Goal: Task Accomplishment & Management: Manage account settings

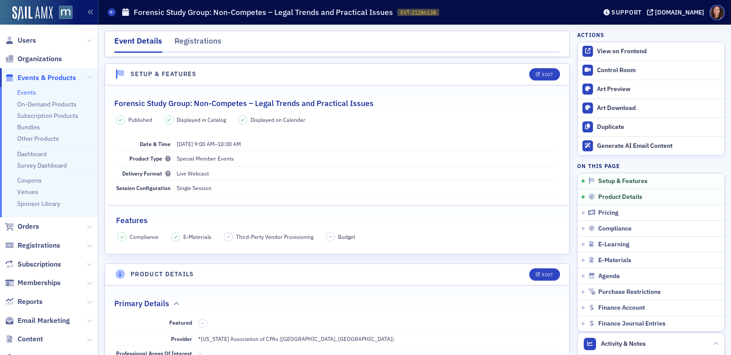
drag, startPoint x: 30, startPoint y: 92, endPoint x: 96, endPoint y: 95, distance: 65.6
click at [30, 92] on link "Events" at bounding box center [26, 92] width 19 height 8
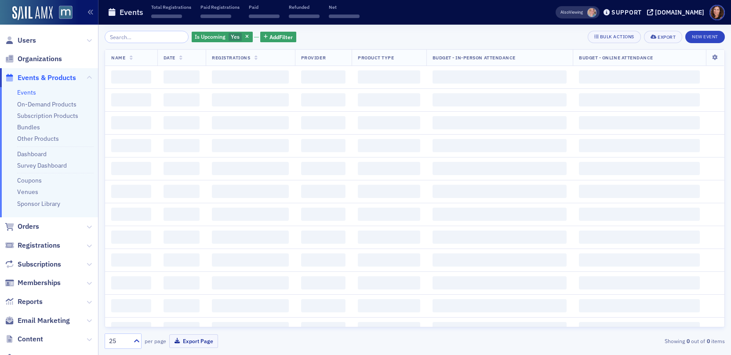
click at [150, 37] on input "search" at bounding box center [147, 37] width 84 height 12
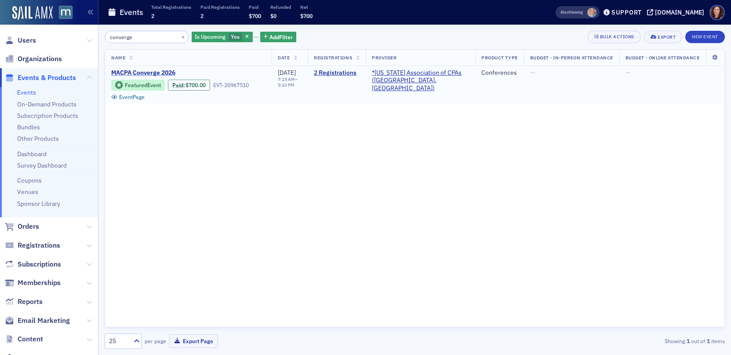
type input "converge"
click at [160, 70] on span "MACPA Converge 2026" at bounding box center [185, 73] width 148 height 8
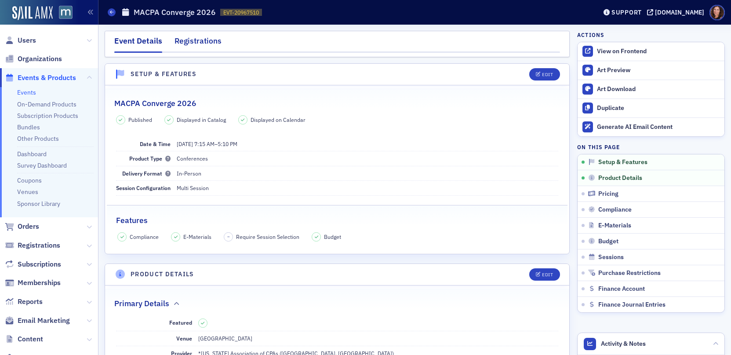
click at [192, 40] on div "Registrations" at bounding box center [198, 43] width 47 height 16
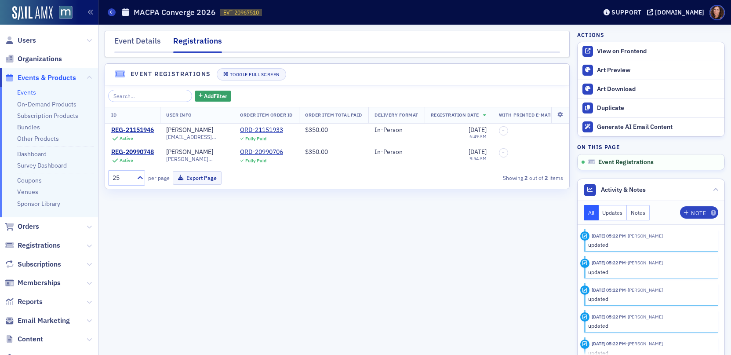
click at [194, 40] on div "Registrations" at bounding box center [197, 44] width 49 height 18
click at [143, 44] on div "Event Details" at bounding box center [137, 43] width 47 height 16
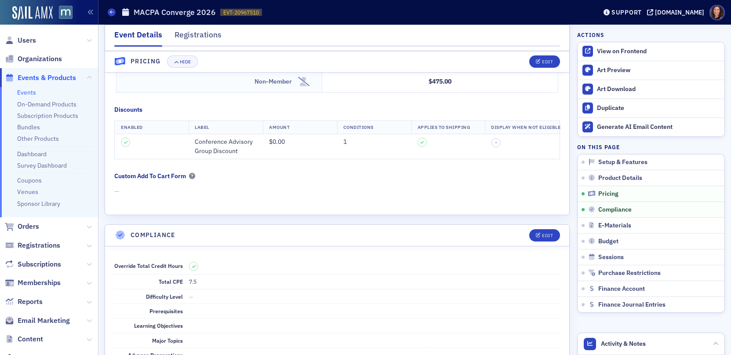
scroll to position [875, 0]
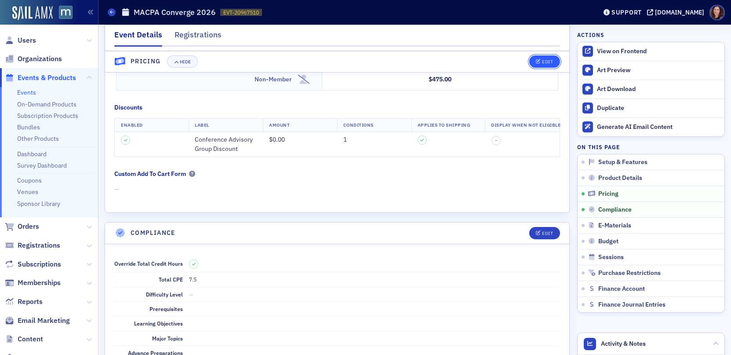
click at [536, 62] on span "Edit" at bounding box center [544, 61] width 17 height 5
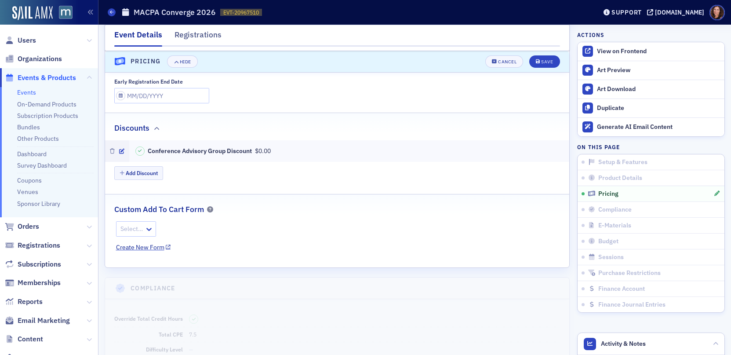
scroll to position [974, 0]
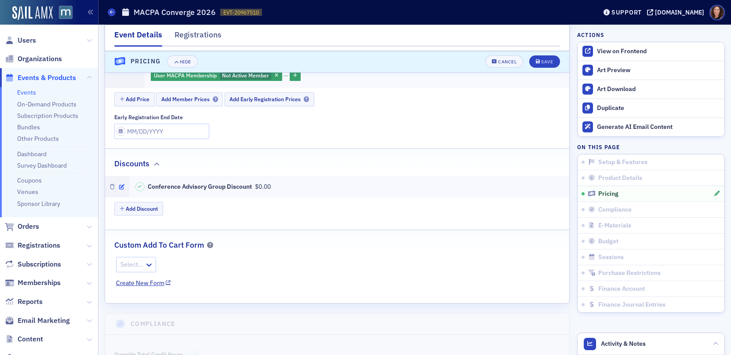
click at [120, 184] on icon "button" at bounding box center [121, 186] width 5 height 5
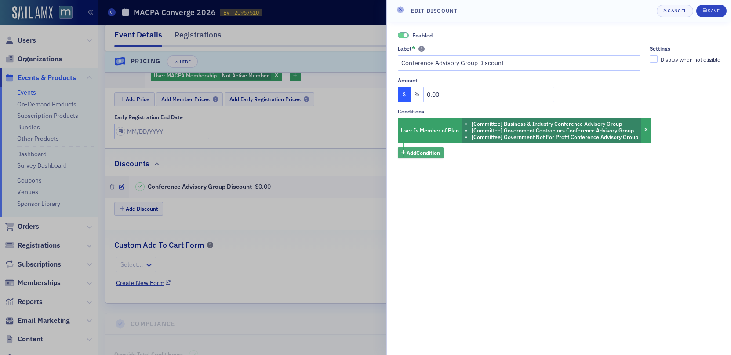
click at [434, 153] on span "Add Condition" at bounding box center [423, 153] width 33 height 8
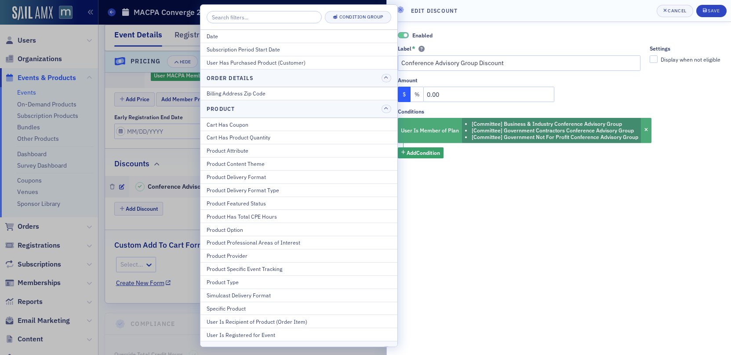
click at [576, 127] on li "[Committee] Government Contractors Conference Advisory Group" at bounding box center [555, 130] width 167 height 7
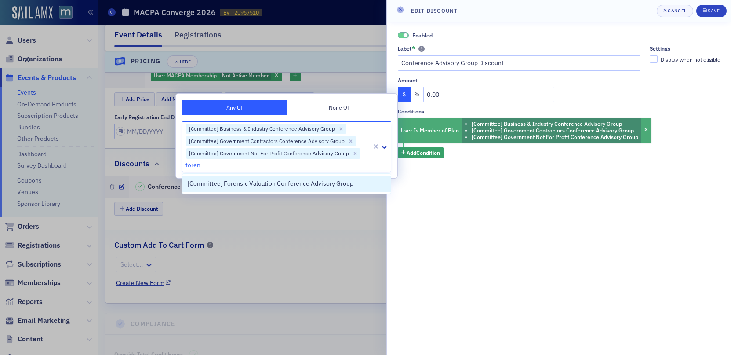
type input "forens"
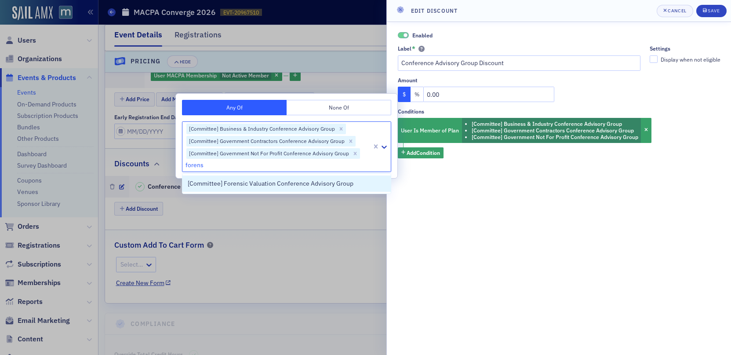
drag, startPoint x: 361, startPoint y: 181, endPoint x: 389, endPoint y: 175, distance: 28.3
click at [361, 181] on div "[Committee] Forensic Valuation Conference Advisory Group" at bounding box center [287, 183] width 198 height 9
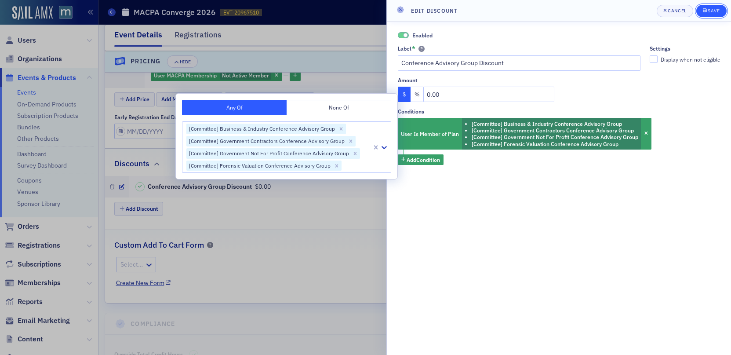
click at [706, 10] on icon "submit" at bounding box center [705, 10] width 4 height 4
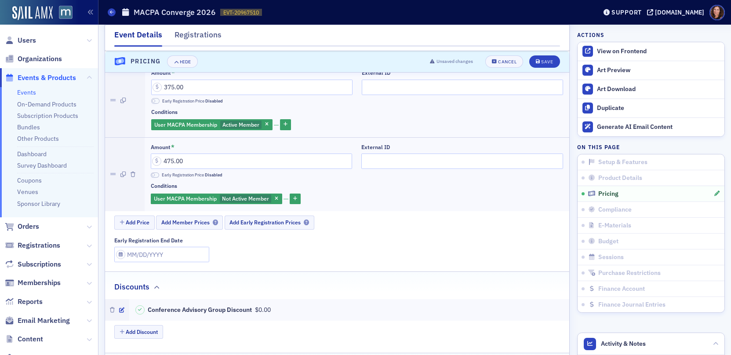
scroll to position [774, 0]
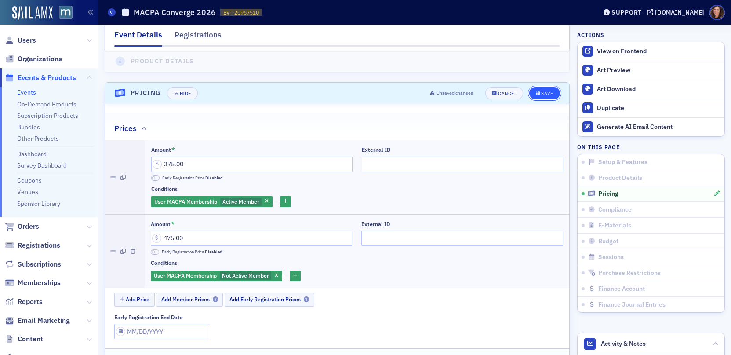
click at [541, 91] on div "Save" at bounding box center [547, 93] width 12 height 5
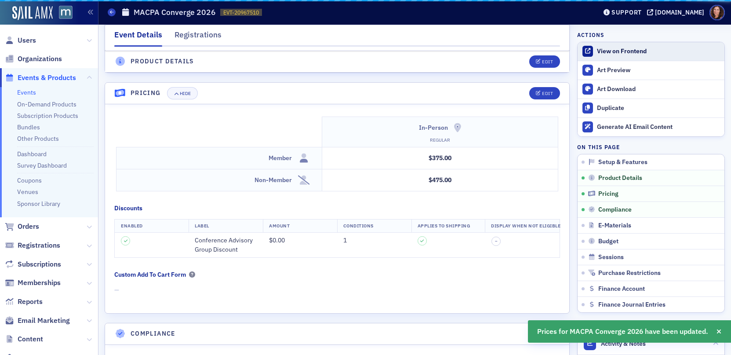
scroll to position [805, 0]
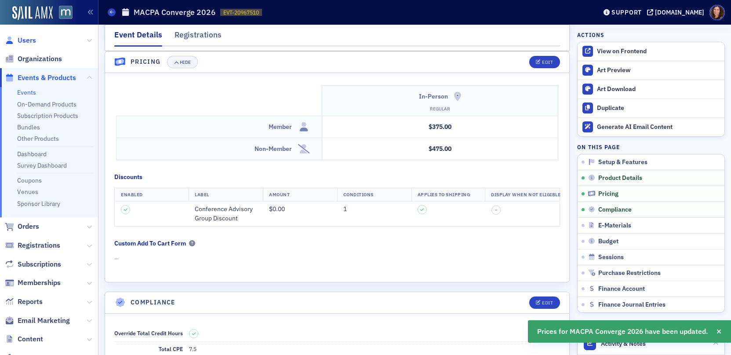
click at [29, 40] on span "Users" at bounding box center [27, 41] width 18 height 10
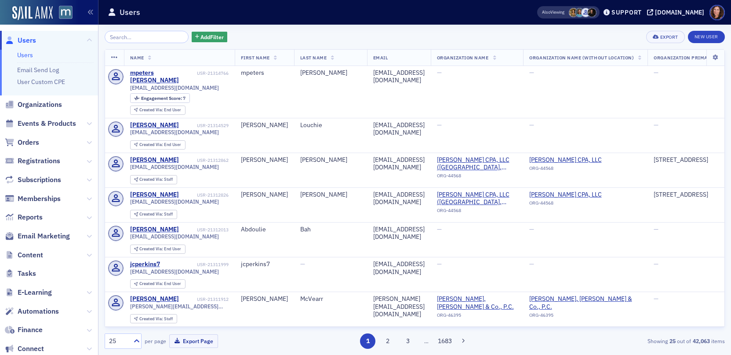
click at [127, 35] on input "search" at bounding box center [147, 37] width 84 height 12
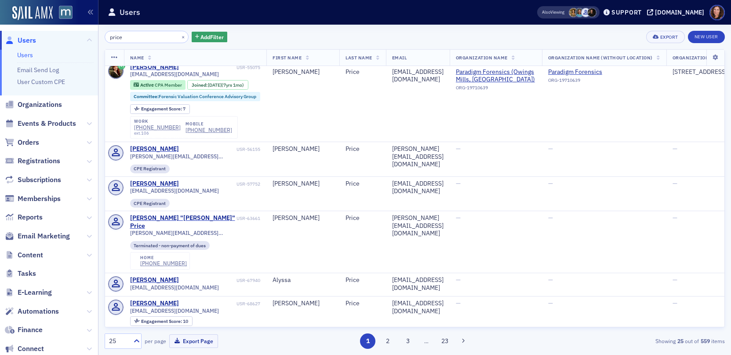
scroll to position [737, 0]
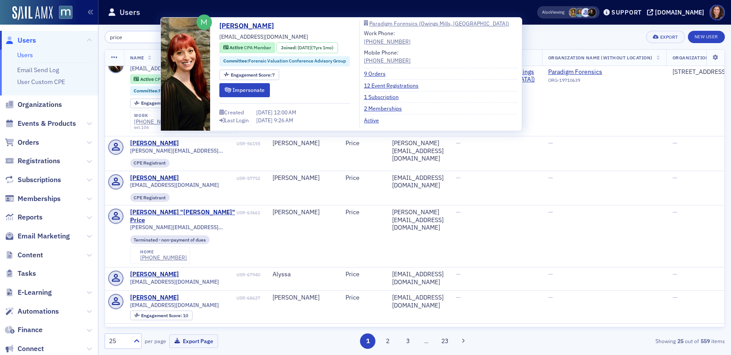
type input "price"
click at [273, 91] on div "[PERSON_NAME] [EMAIL_ADDRESS][DOMAIN_NAME] Active CPA Member Joined : [DATE] (7…" at bounding box center [284, 74] width 131 height 107
click at [260, 91] on button "Impersonate" at bounding box center [244, 90] width 51 height 14
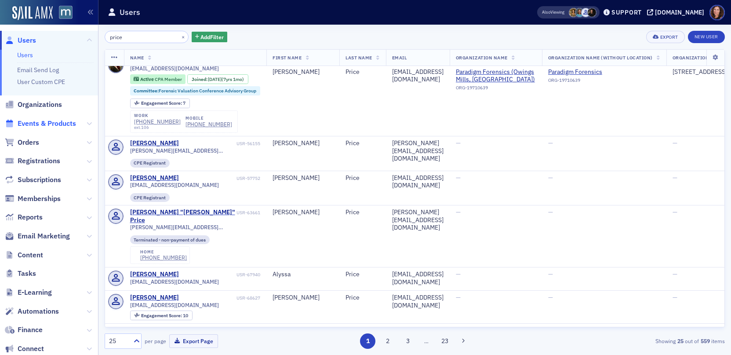
click at [43, 126] on span "Events & Products" at bounding box center [47, 124] width 58 height 10
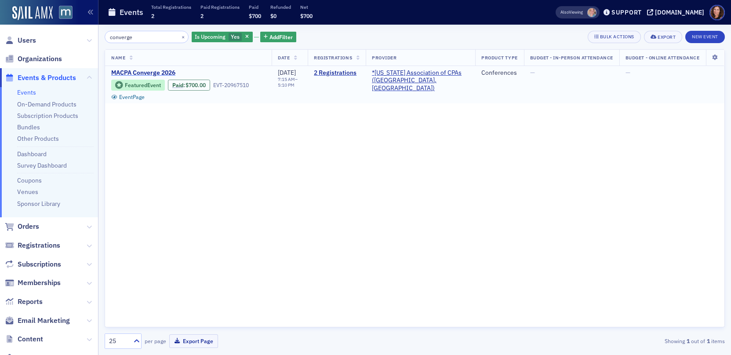
click at [144, 70] on span "MACPA Converge 2026" at bounding box center [185, 73] width 148 height 8
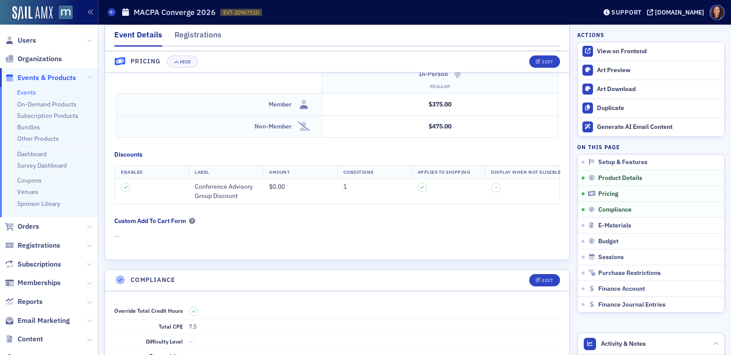
scroll to position [861, 0]
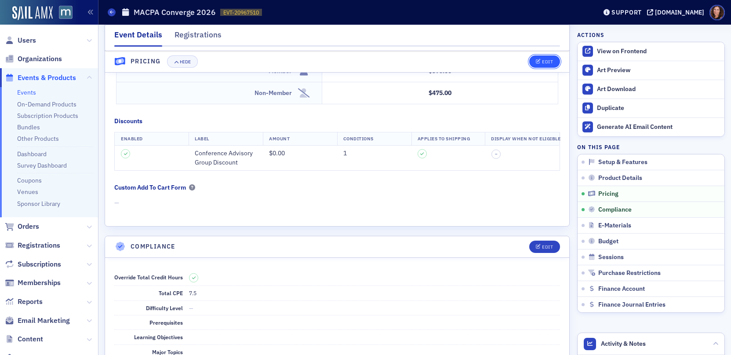
click at [542, 60] on div "Edit" at bounding box center [547, 61] width 11 height 5
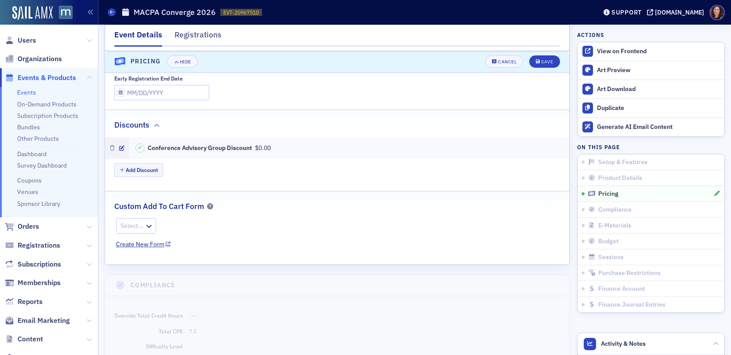
scroll to position [973, 0]
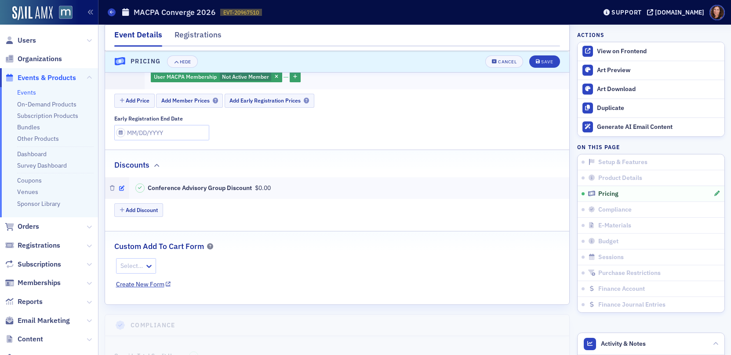
click at [121, 189] on icon "button" at bounding box center [121, 188] width 5 height 5
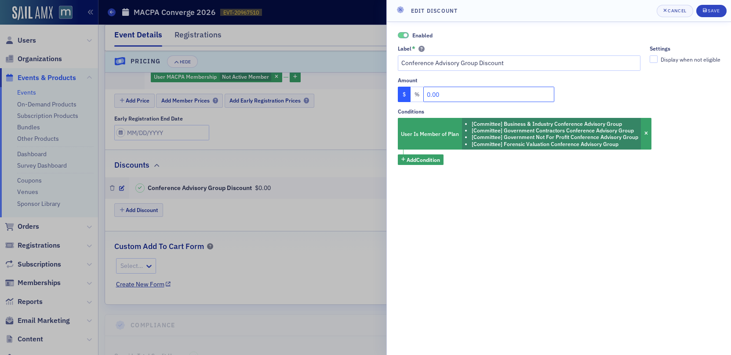
click at [452, 95] on input "0.00" at bounding box center [488, 94] width 131 height 15
click at [420, 95] on button "%" at bounding box center [417, 94] width 13 height 15
click at [458, 94] on input "text" at bounding box center [488, 94] width 131 height 15
type input "50"
click at [708, 9] on span "Save" at bounding box center [711, 10] width 17 height 7
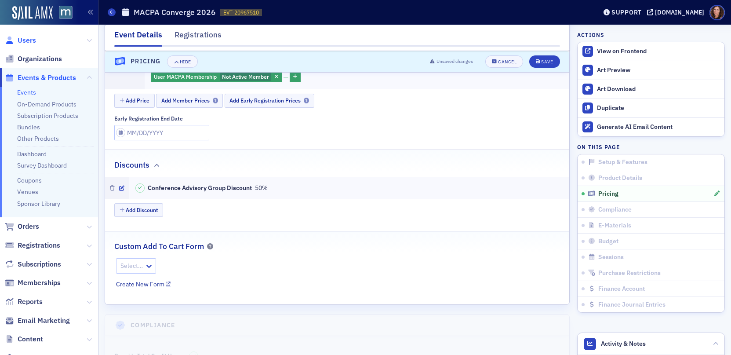
click at [22, 41] on span "Users" at bounding box center [27, 41] width 18 height 10
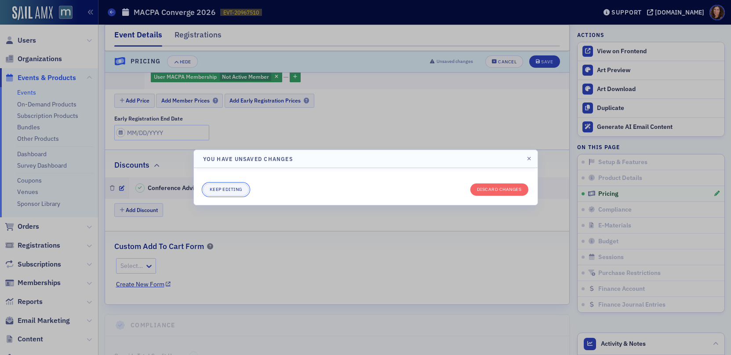
drag, startPoint x: 230, startPoint y: 190, endPoint x: 306, endPoint y: 177, distance: 78.0
click at [230, 190] on button "Keep editing" at bounding box center [226, 189] width 46 height 12
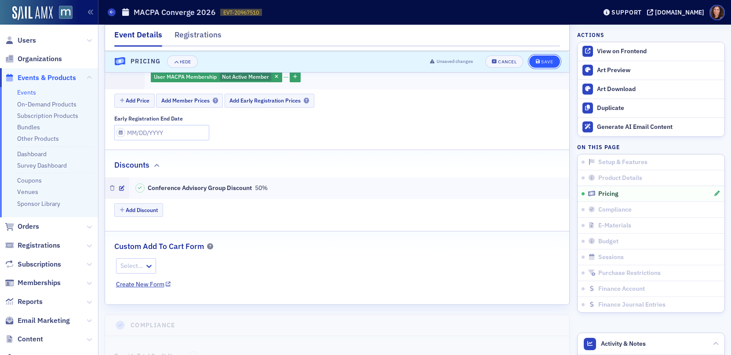
click at [541, 64] on div "Save" at bounding box center [547, 61] width 12 height 5
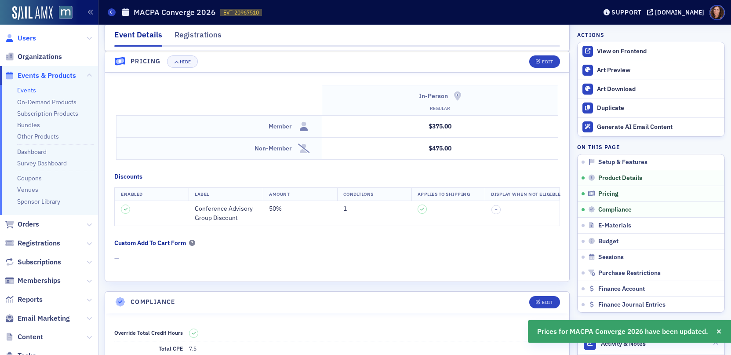
scroll to position [805, 0]
click at [27, 40] on span "Users" at bounding box center [27, 38] width 18 height 10
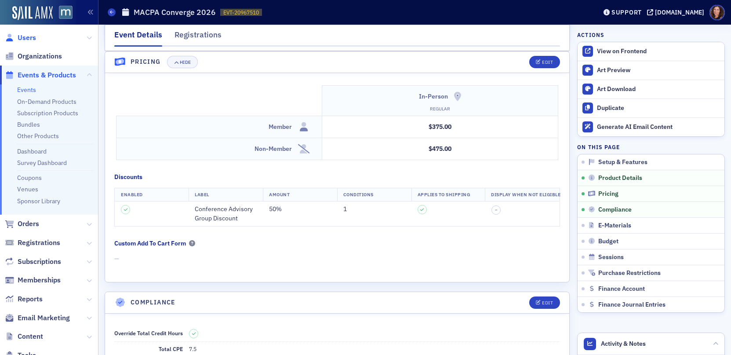
scroll to position [2, 0]
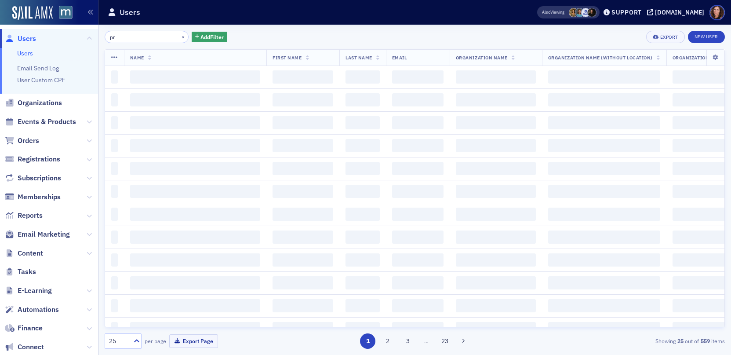
type input "p"
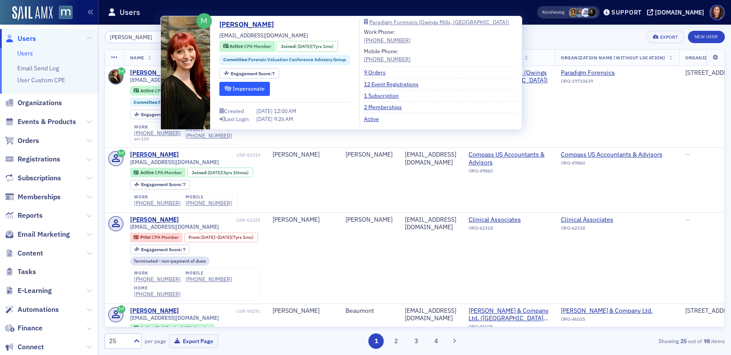
type input "erica price"
click at [250, 92] on button "Impersonate" at bounding box center [244, 89] width 51 height 14
